Goal: Information Seeking & Learning: Learn about a topic

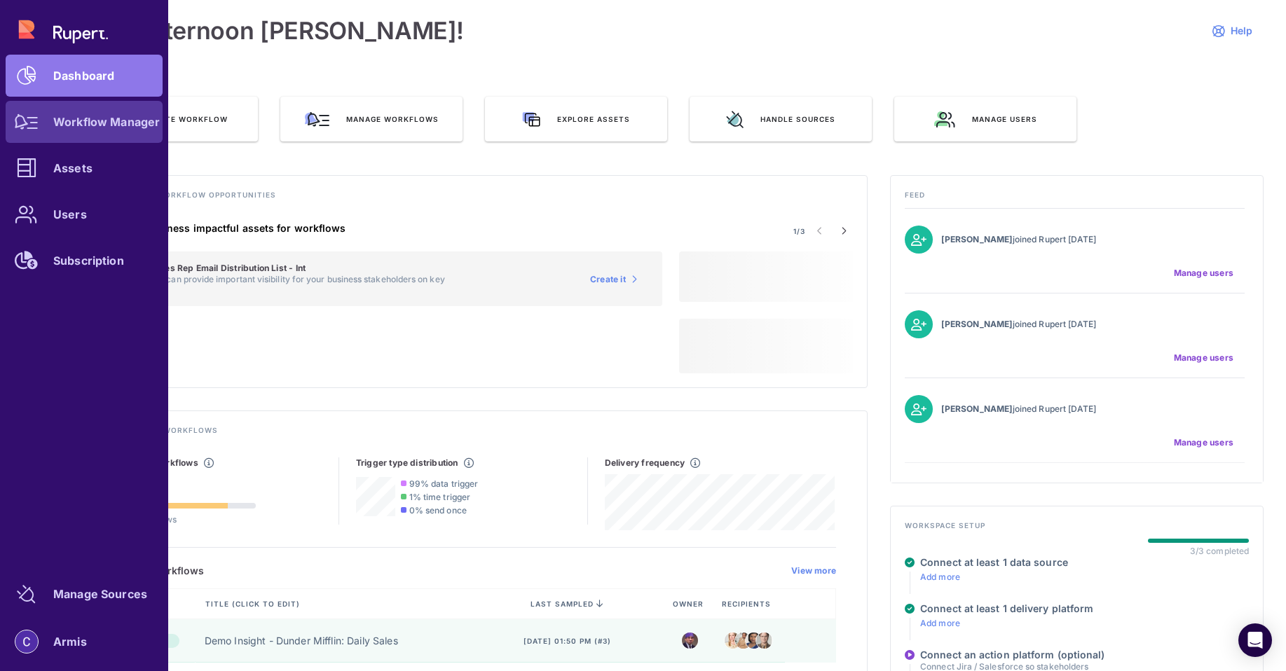
click at [54, 137] on link "Workflow Manager" at bounding box center [84, 122] width 157 height 42
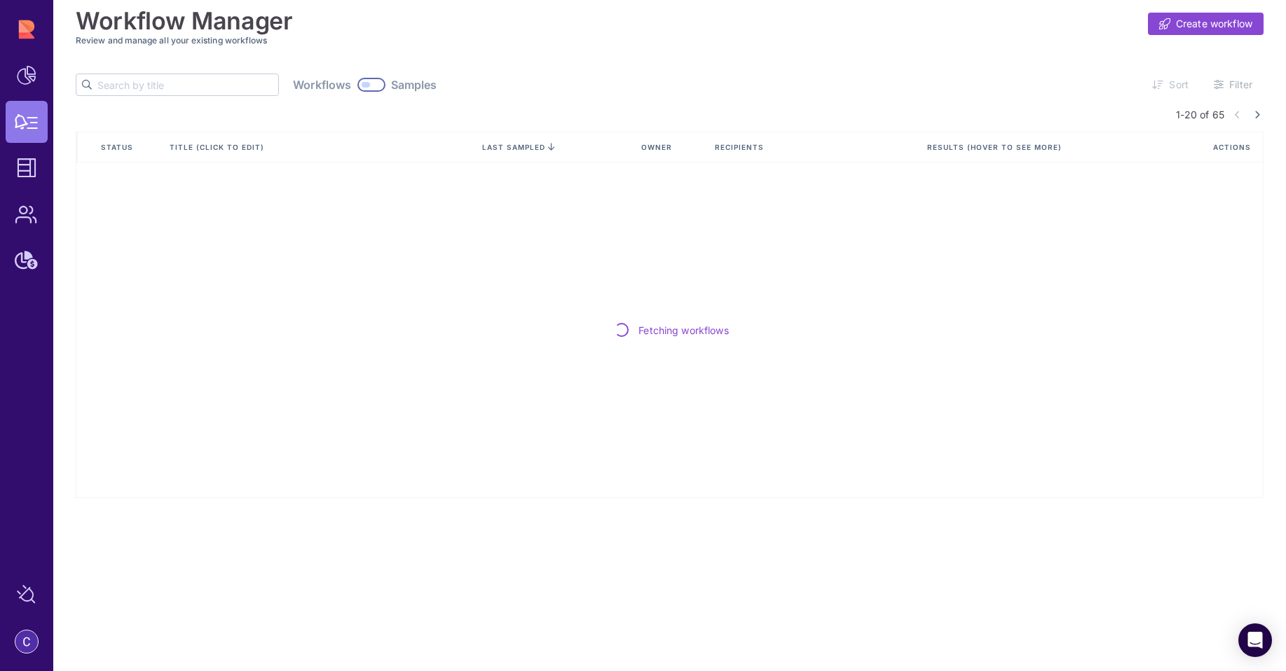
click at [121, 90] on input "text" at bounding box center [187, 84] width 181 height 21
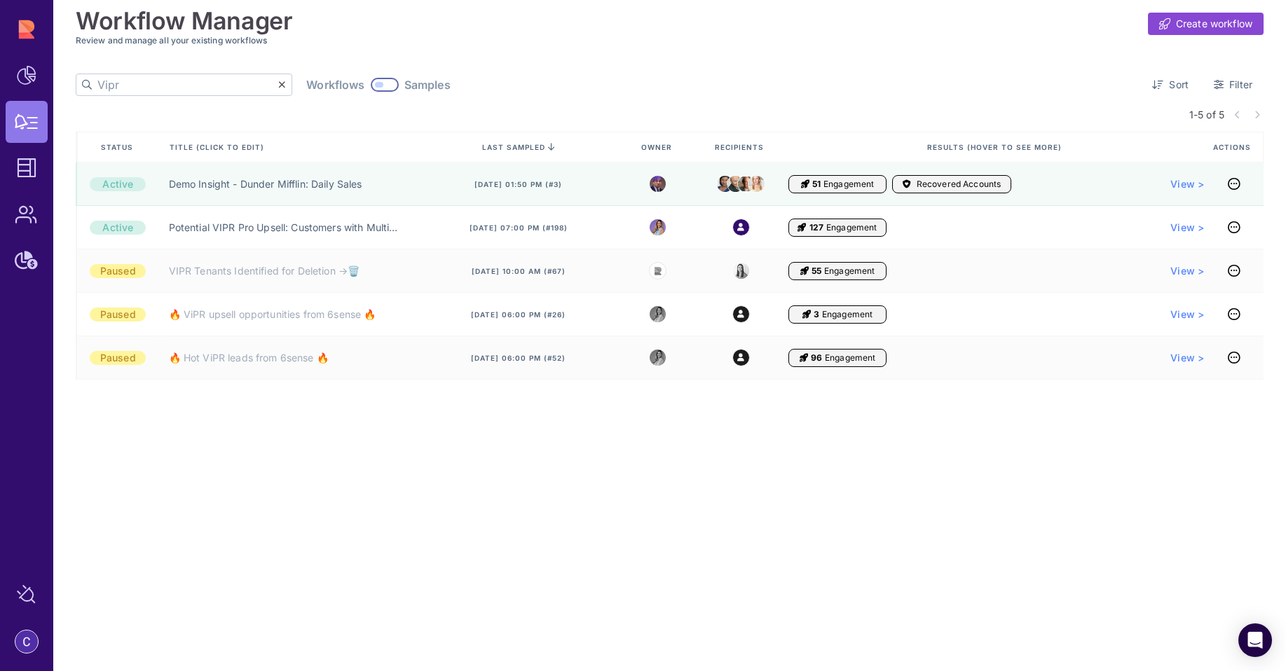
click at [121, 88] on input "Vipr" at bounding box center [187, 84] width 181 height 21
paste input "Potential VIPR Pro Upsell: Customers with Multiple Vulnerability Scanners"
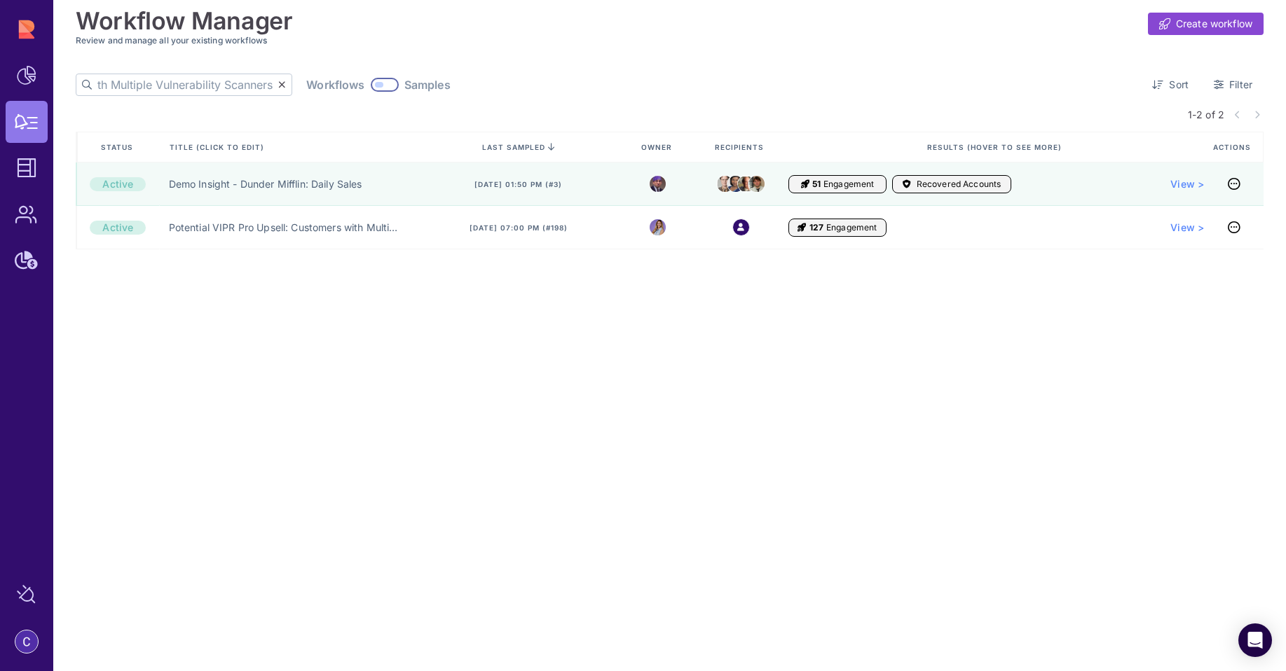
type input "Potential VIPR Pro Upsell: Customers with Multiple Vulnerability Scanners"
click at [371, 88] on div at bounding box center [385, 85] width 28 height 14
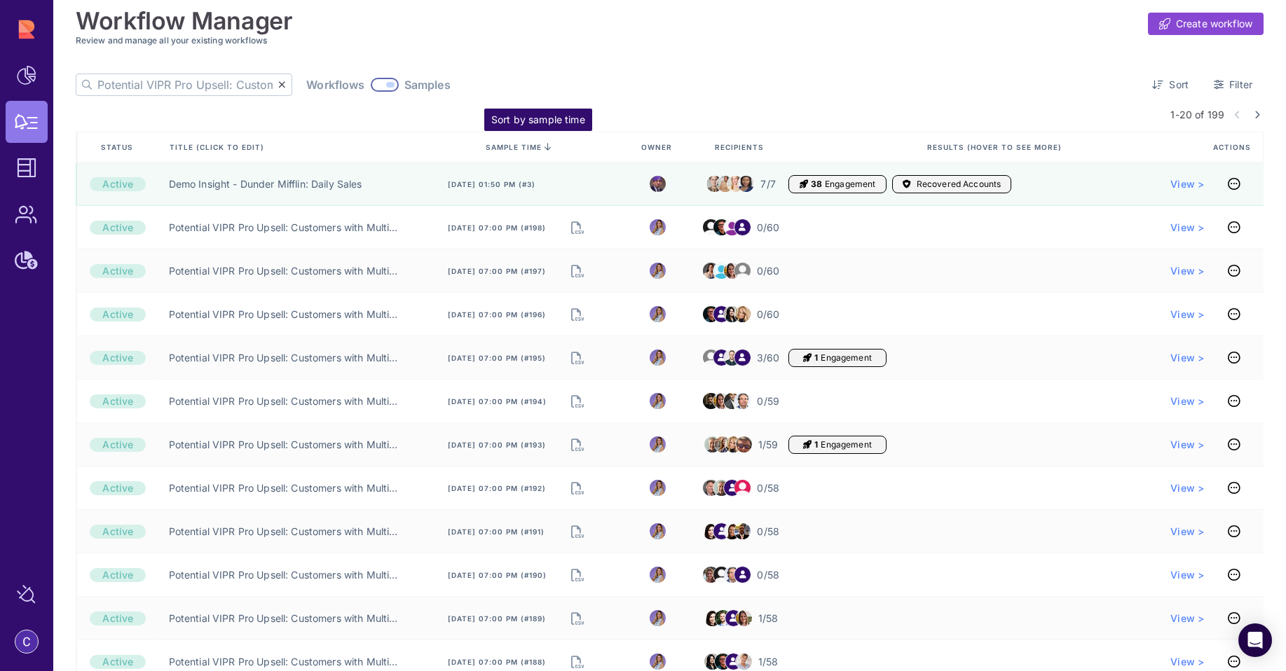
click at [546, 147] on icon at bounding box center [547, 147] width 7 height 0
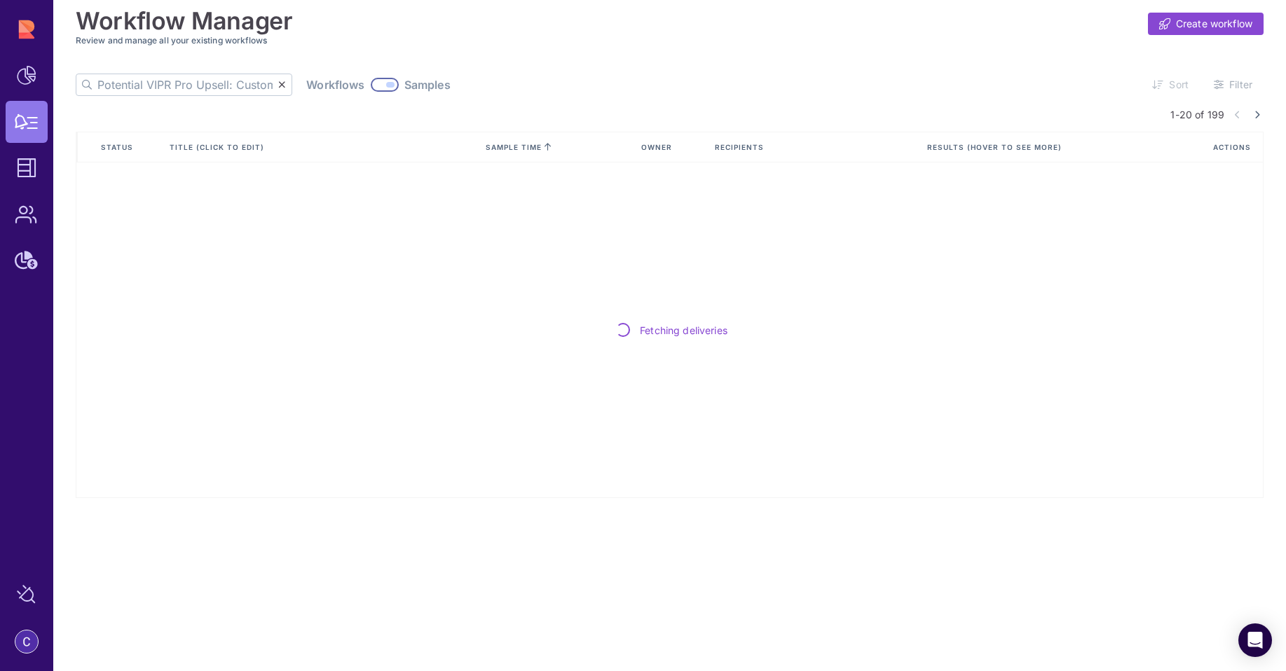
click at [546, 147] on icon at bounding box center [547, 147] width 7 height 0
